Goal: Information Seeking & Learning: Learn about a topic

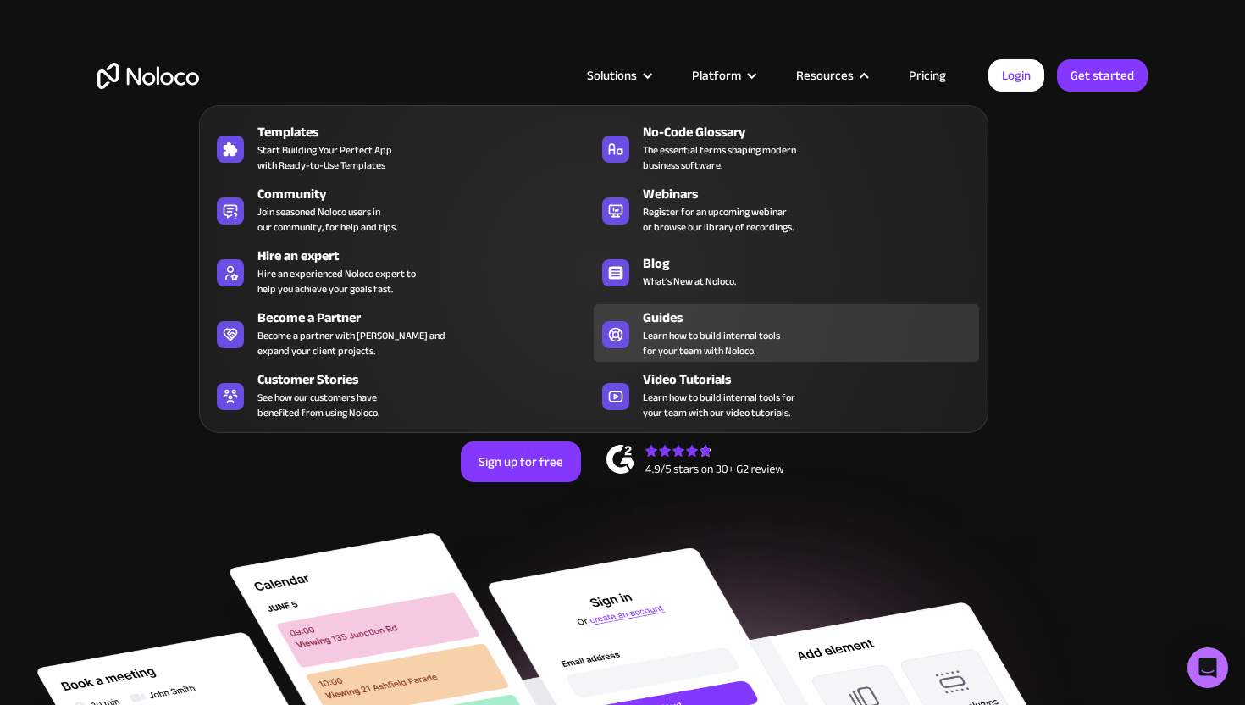
click at [769, 340] on span "Learn how to build internal tools for your team with Noloco." at bounding box center [711, 343] width 137 height 30
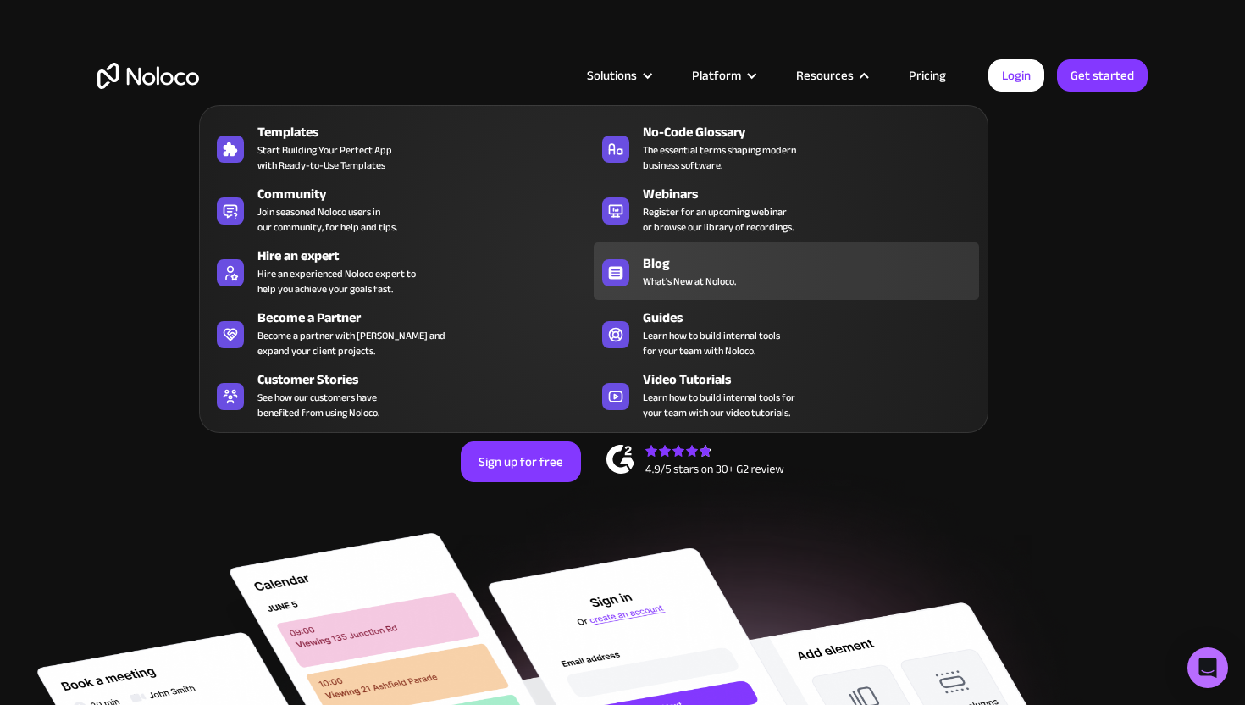
click at [724, 269] on div "Blog" at bounding box center [815, 263] width 344 height 20
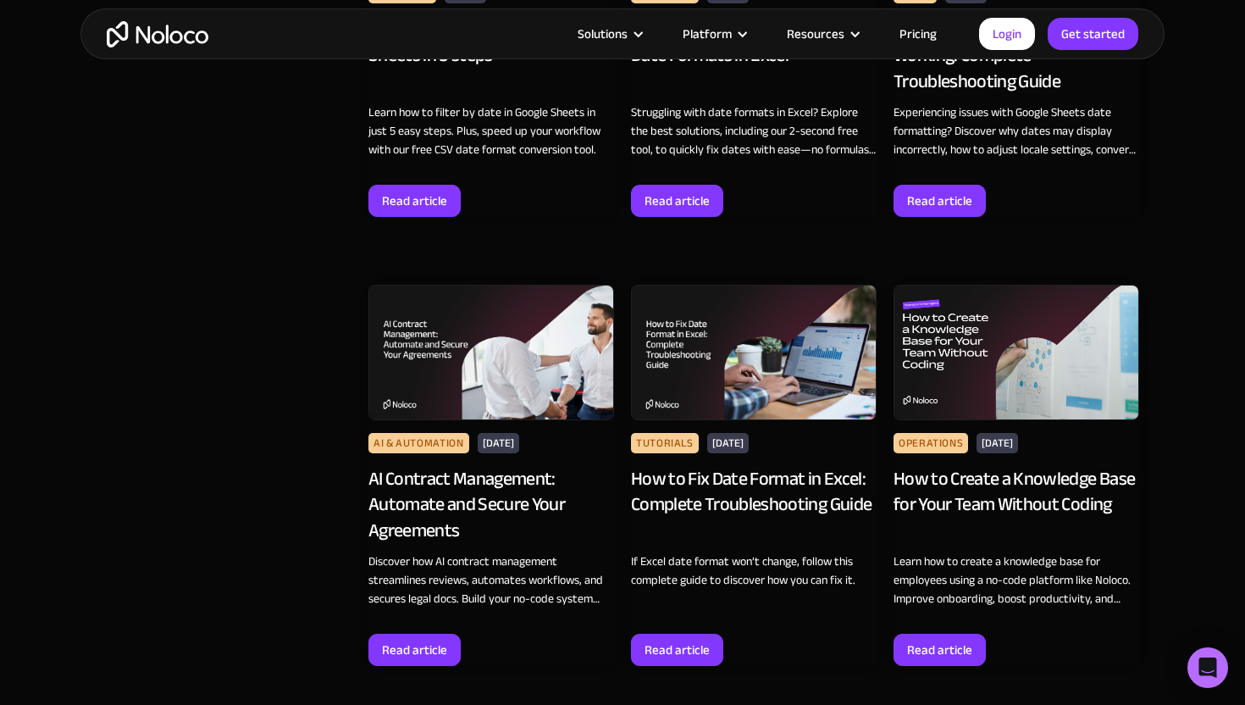
scroll to position [2377, 0]
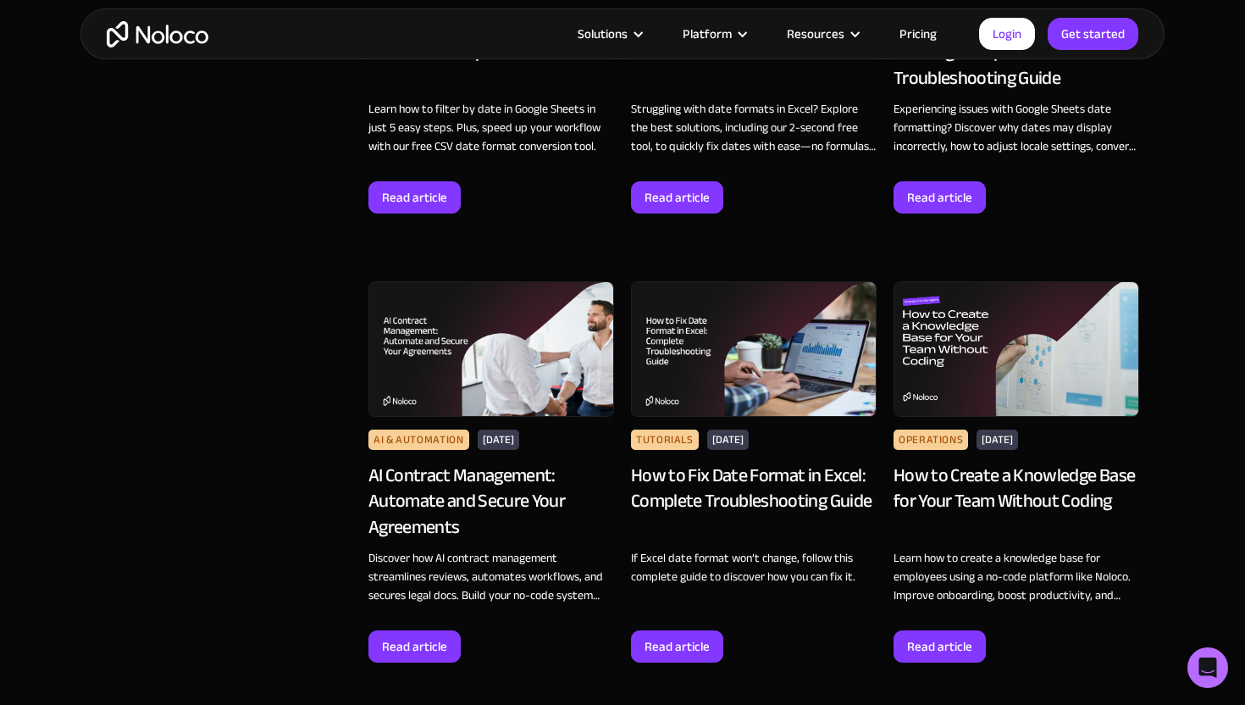
click at [460, 390] on img at bounding box center [492, 349] width 246 height 136
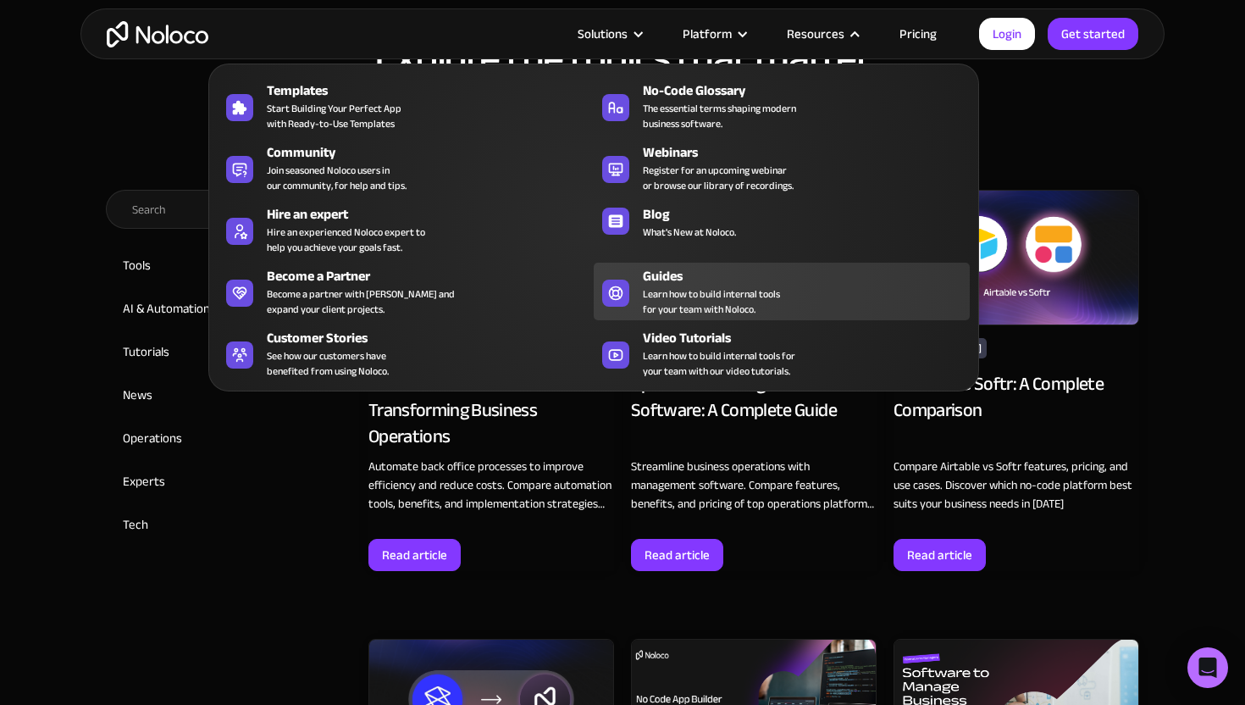
scroll to position [679, 0]
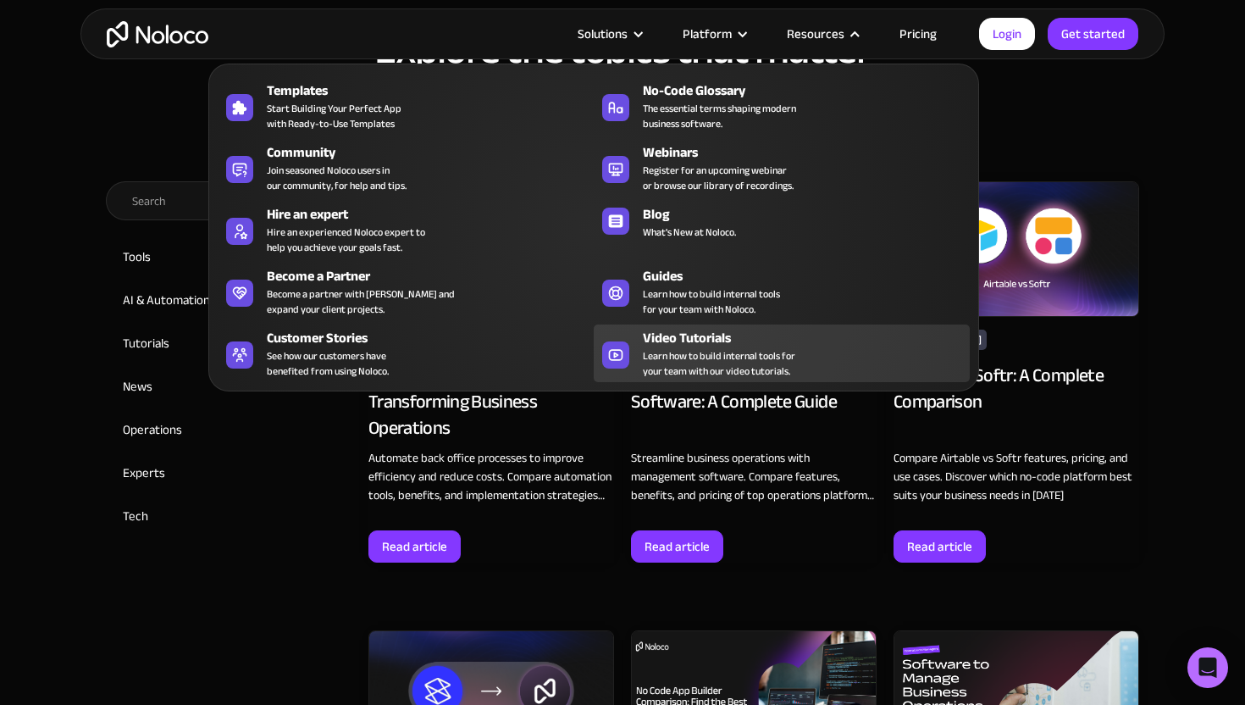
click at [692, 338] on div "Video Tutorials" at bounding box center [810, 338] width 335 height 20
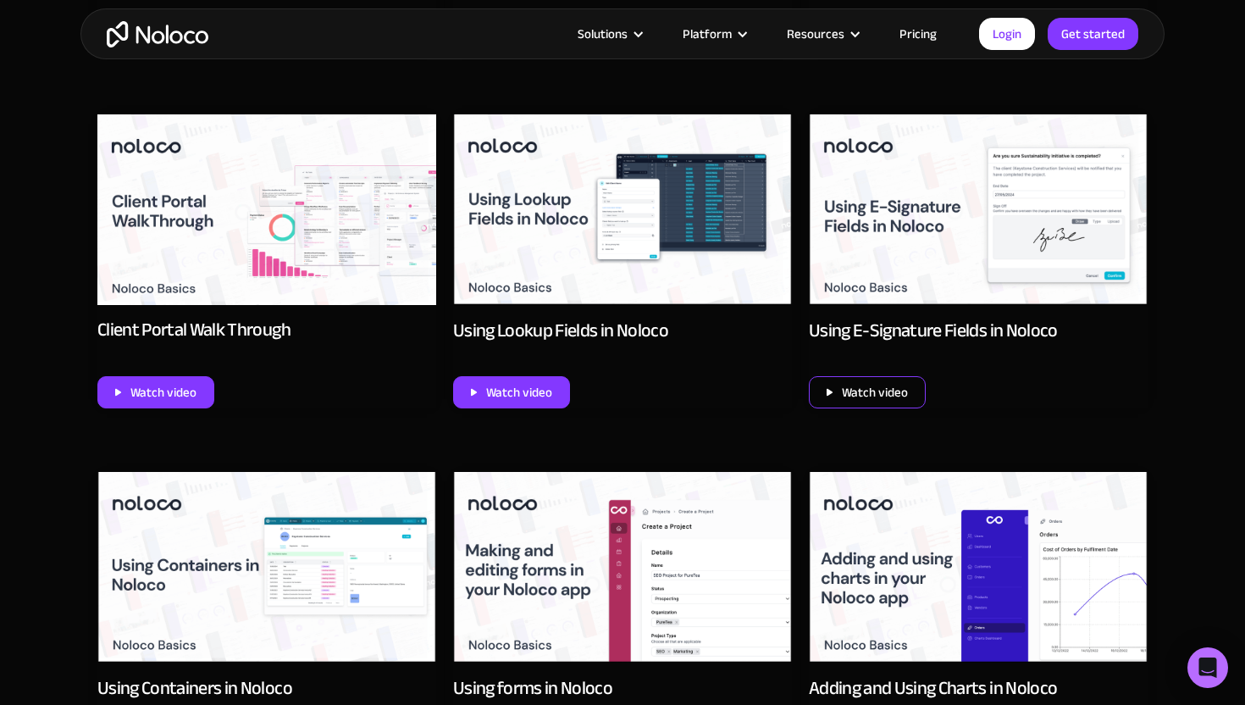
scroll to position [1244, 0]
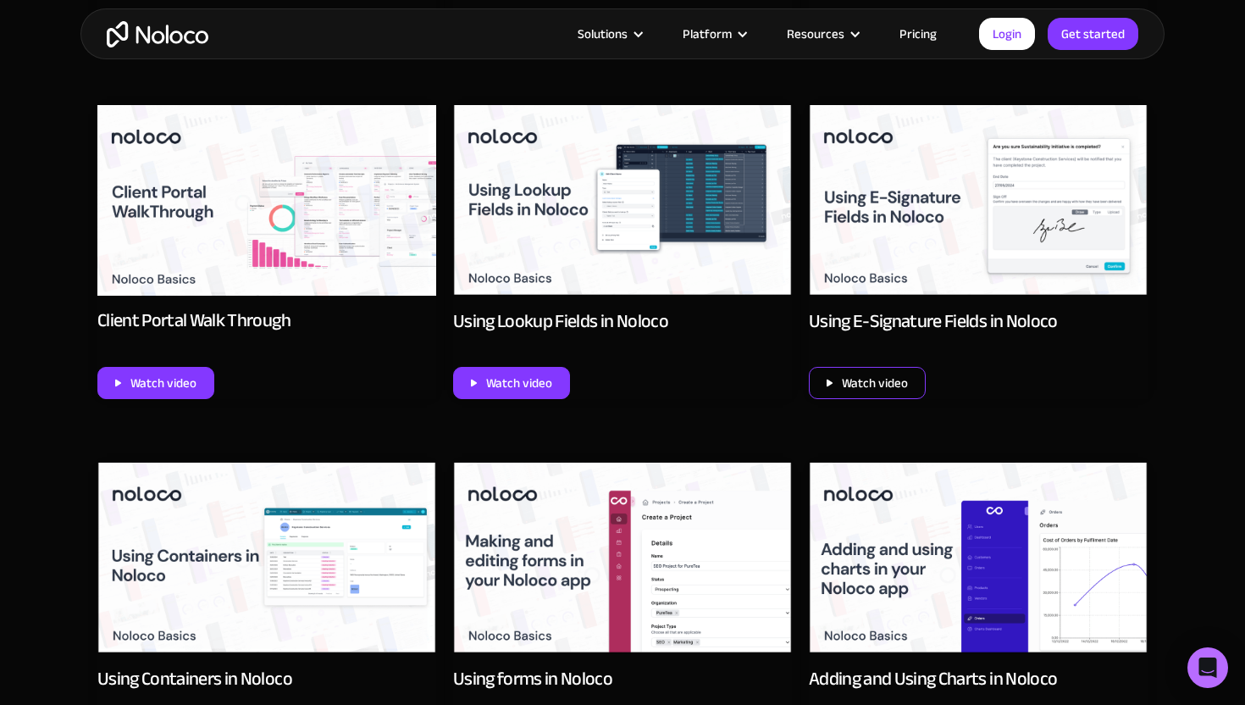
click at [883, 368] on div "Watch video" at bounding box center [867, 383] width 117 height 32
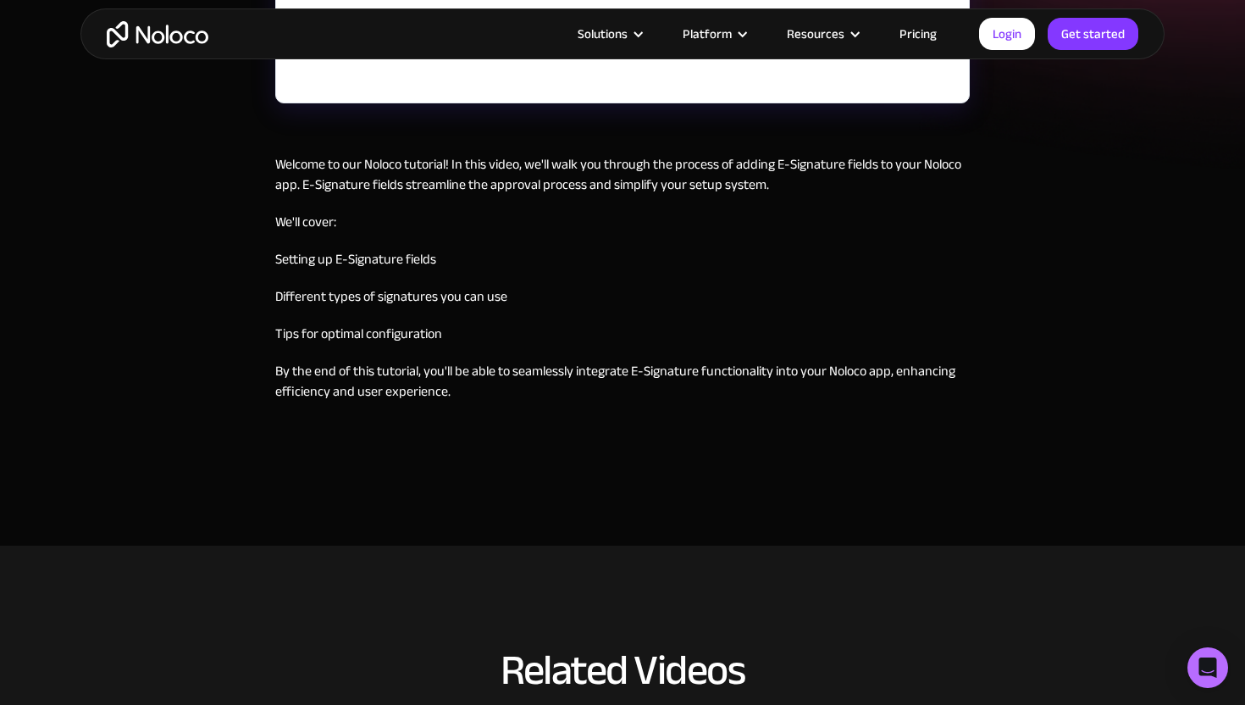
scroll to position [551, 0]
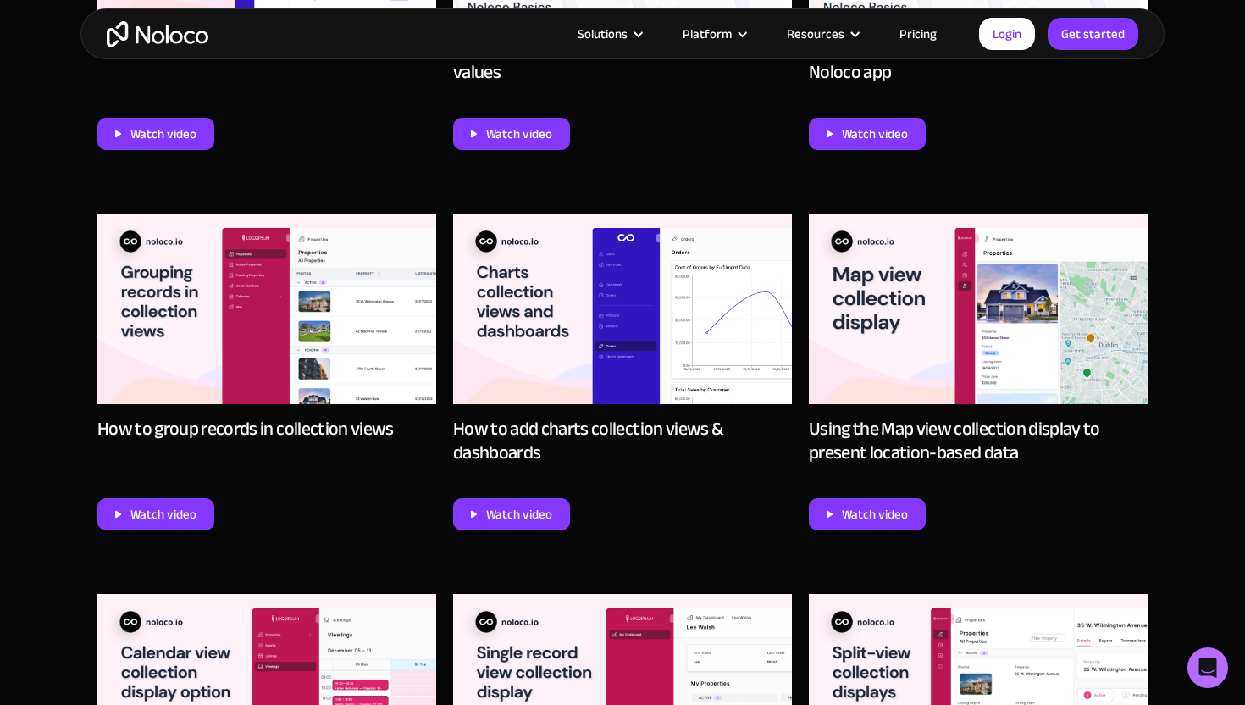
scroll to position [4121, 0]
